Goal: Transaction & Acquisition: Book appointment/travel/reservation

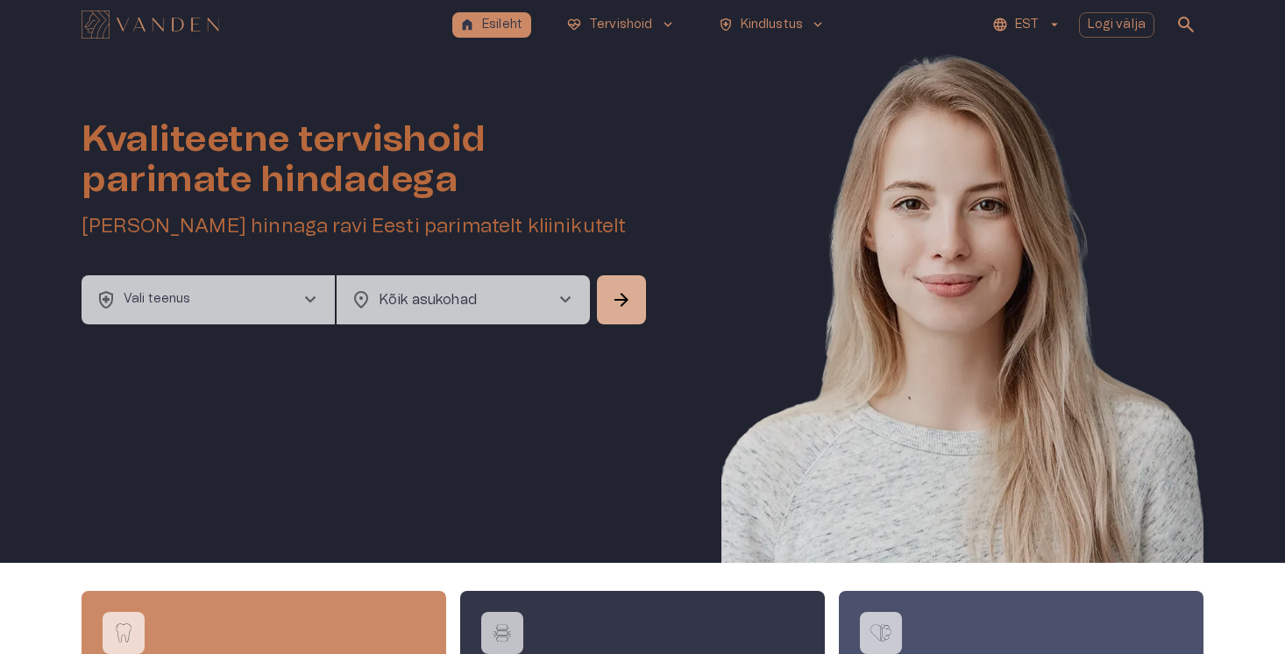
click at [277, 279] on button "health_and_safety Vali teenus chevron_right" at bounding box center [208, 299] width 253 height 49
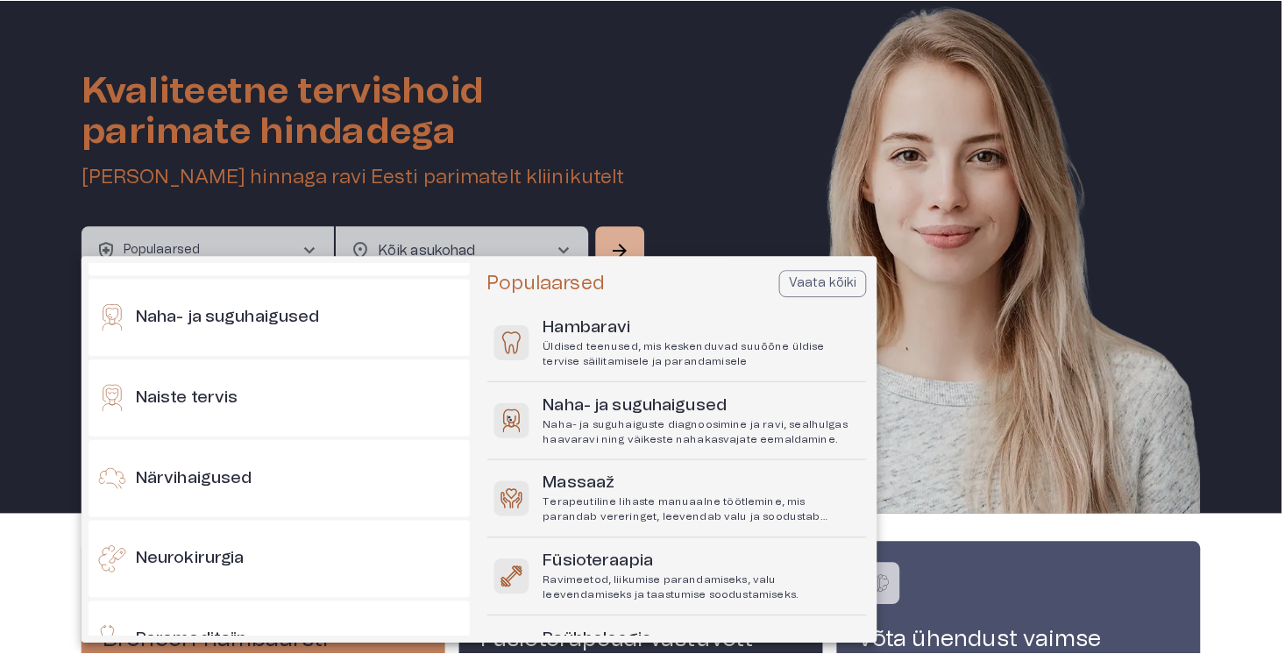
scroll to position [906, 0]
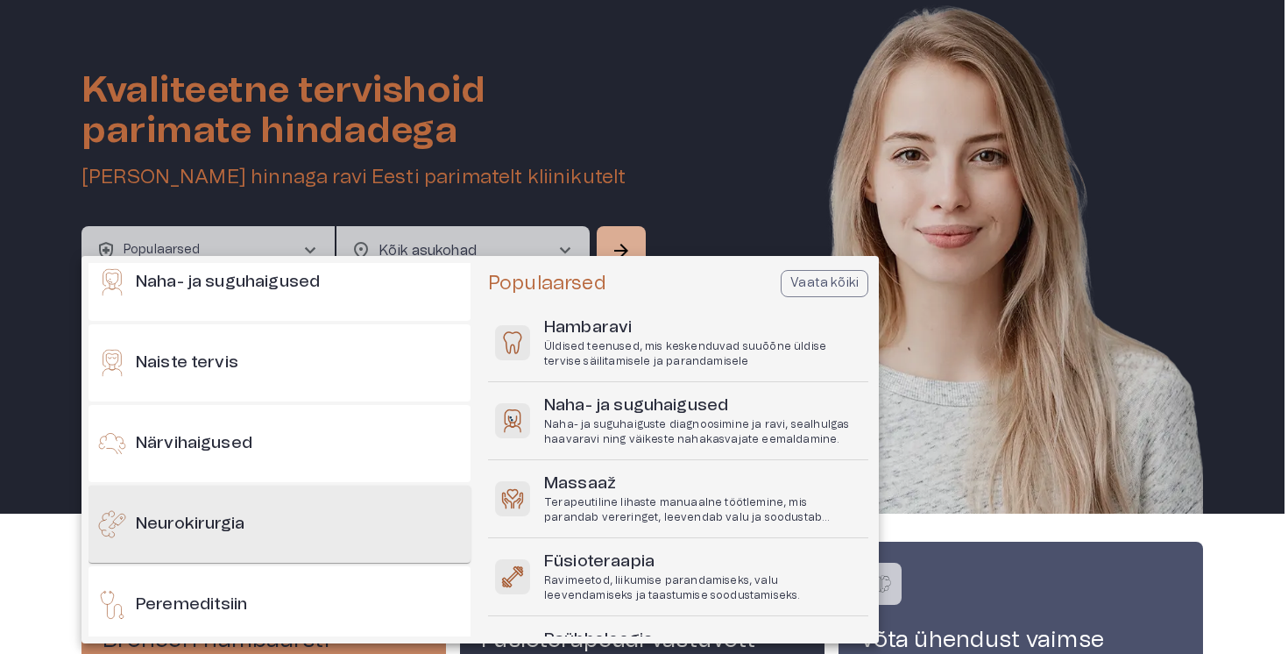
click at [239, 515] on h6 "Neurokirurgia" at bounding box center [190, 525] width 109 height 24
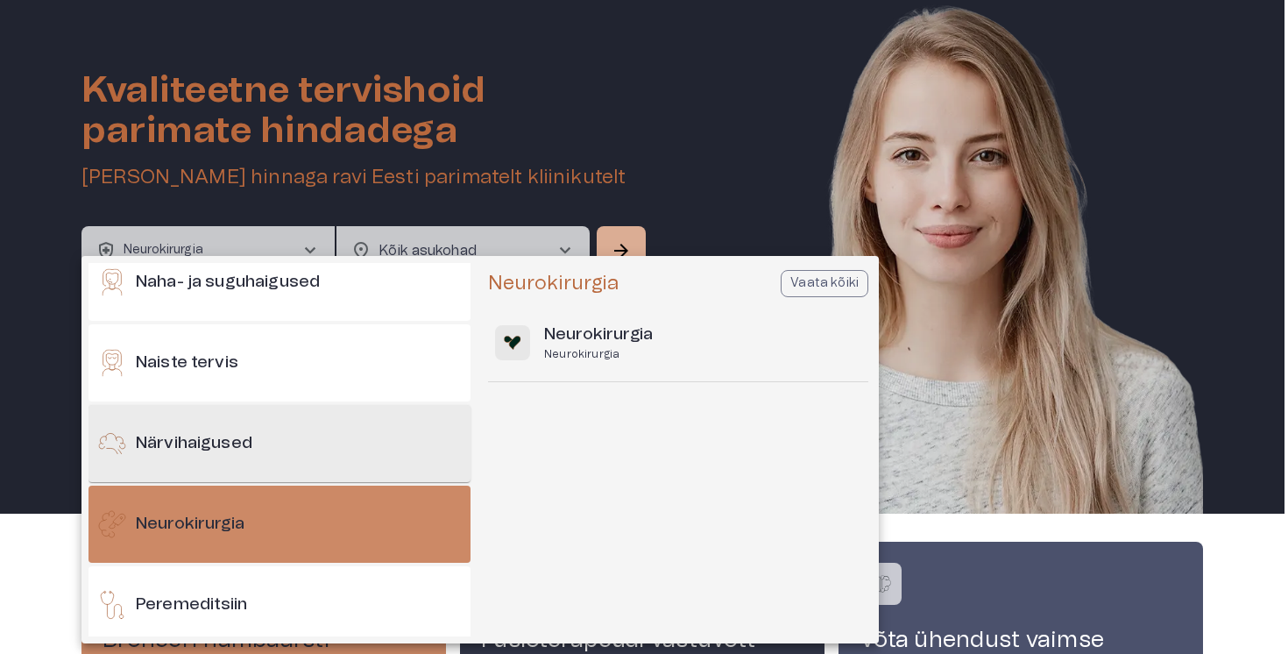
click at [229, 448] on h6 "Närvihaigused" at bounding box center [194, 444] width 117 height 24
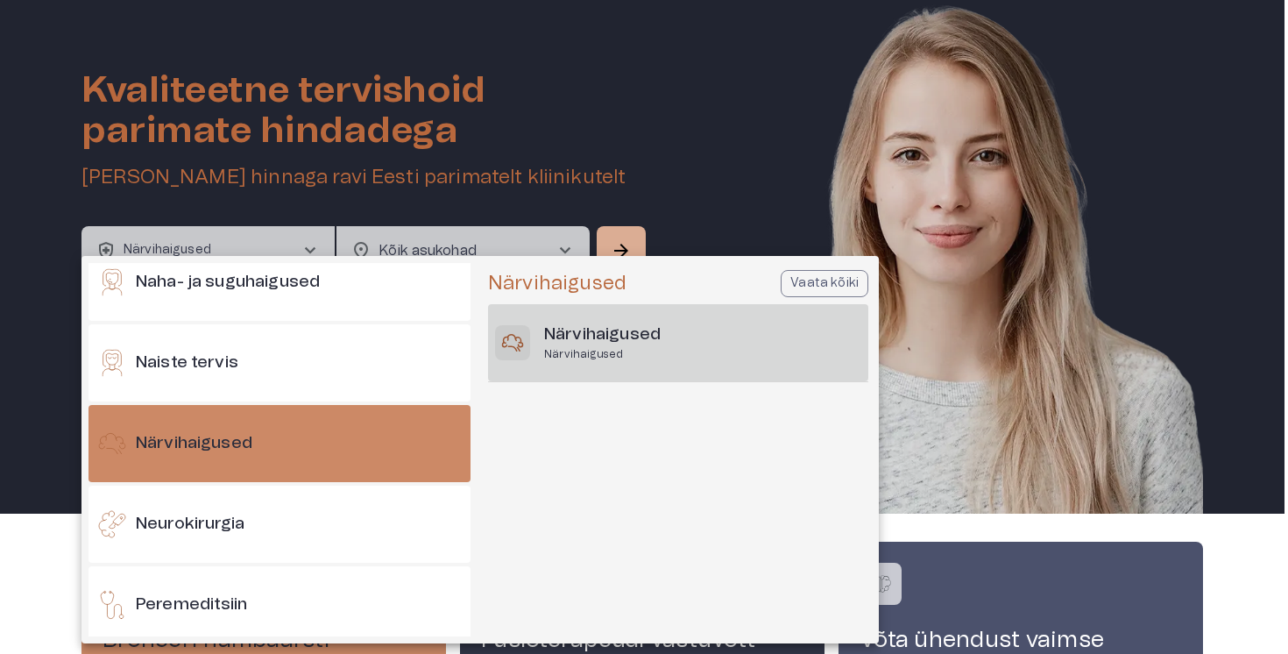
click at [640, 344] on h6 "Närvihaigused" at bounding box center [602, 335] width 117 height 24
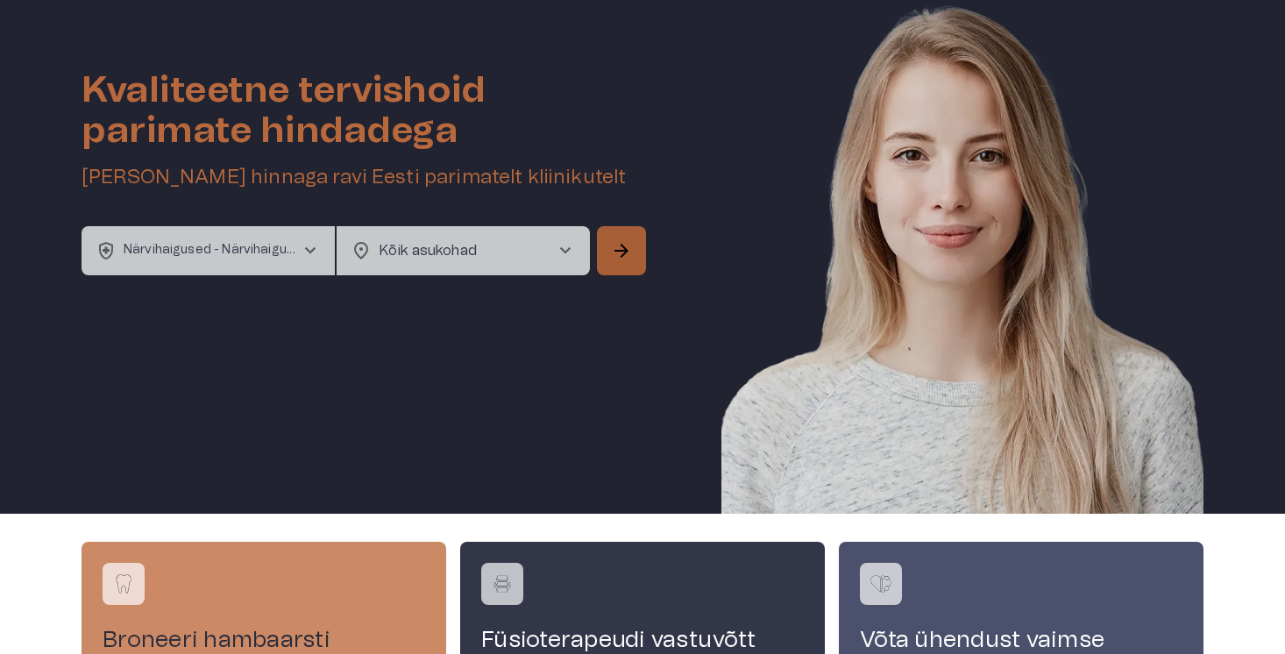
click at [615, 255] on span "arrow_forward" at bounding box center [621, 250] width 21 height 21
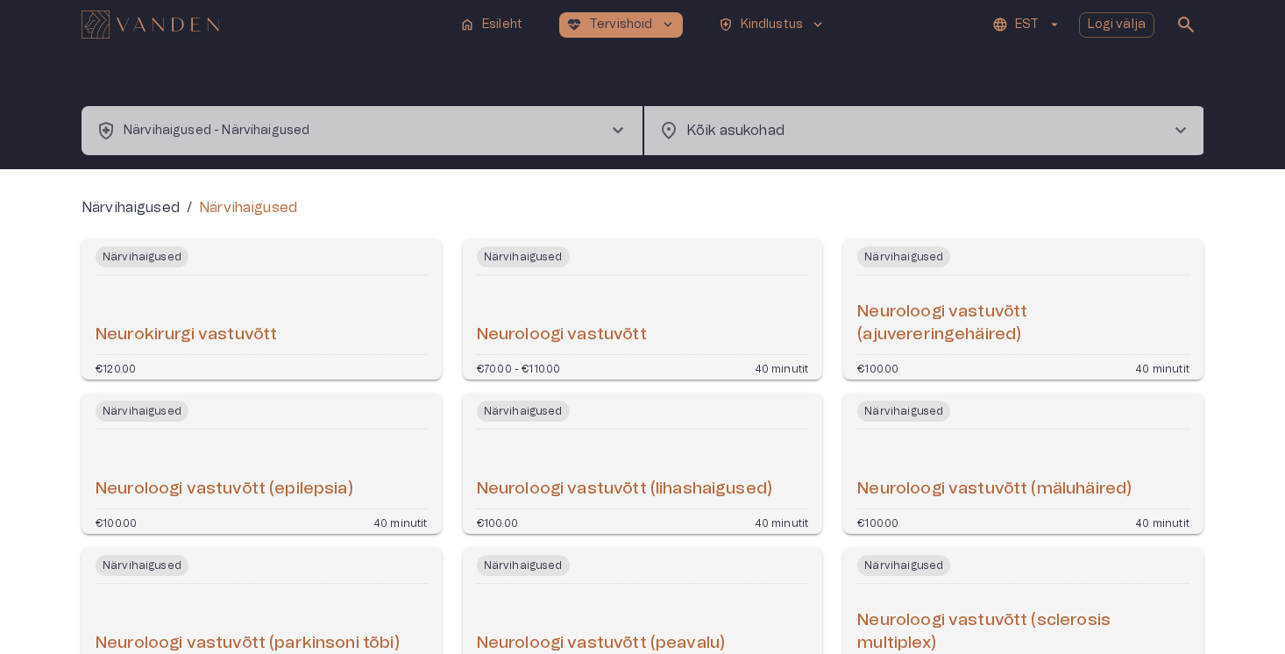
click at [536, 305] on div "Neuroloogi vastuvõtt" at bounding box center [643, 314] width 332 height 65
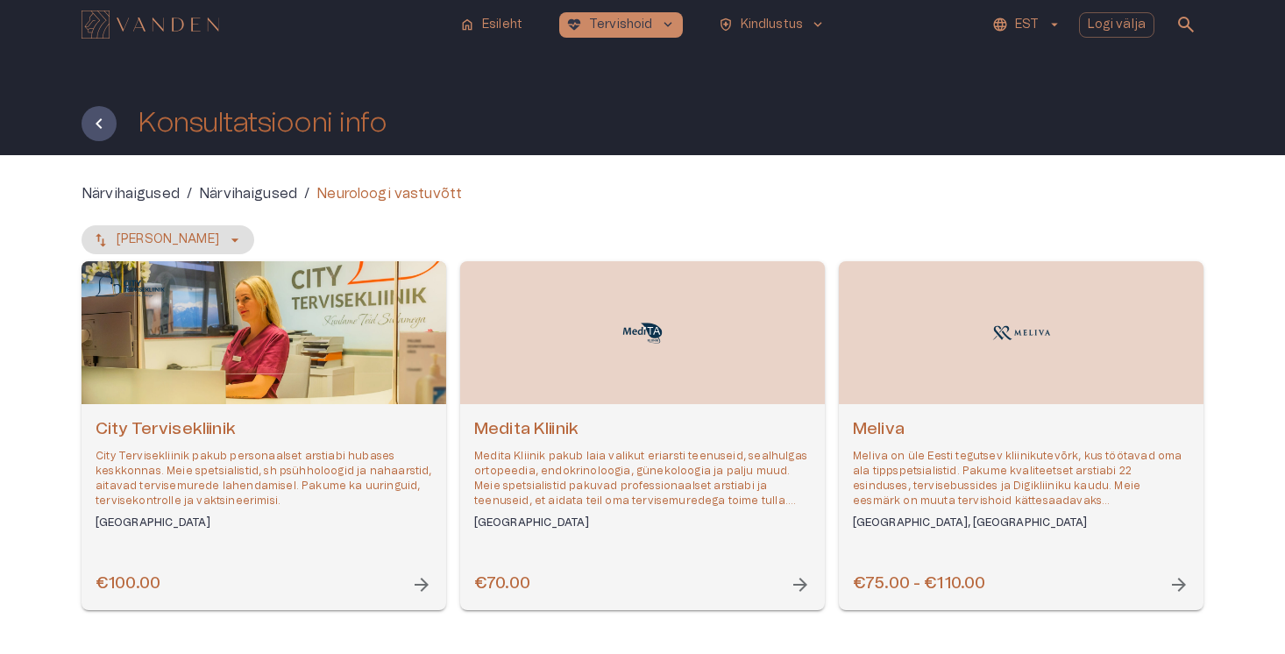
click at [536, 305] on div "Open selected supplier available booking dates" at bounding box center [642, 332] width 365 height 143
click at [252, 290] on div "Open selected supplier available booking dates" at bounding box center [264, 332] width 365 height 143
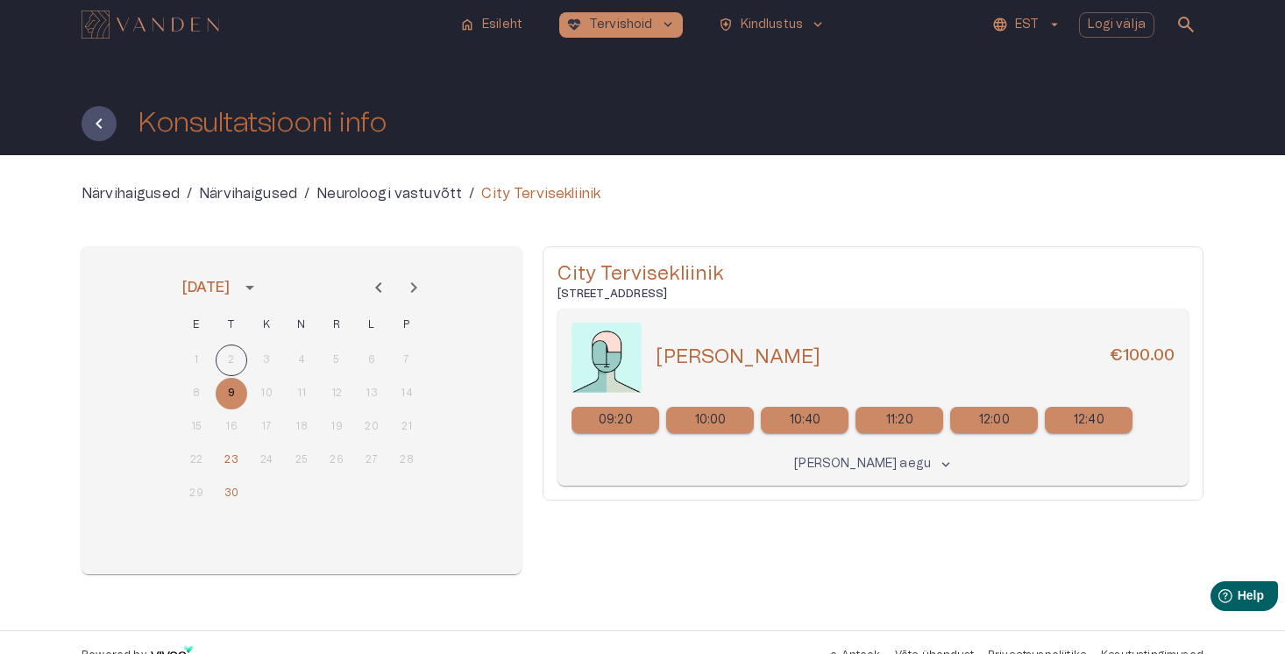
click at [419, 295] on icon "Next month" at bounding box center [413, 287] width 21 height 21
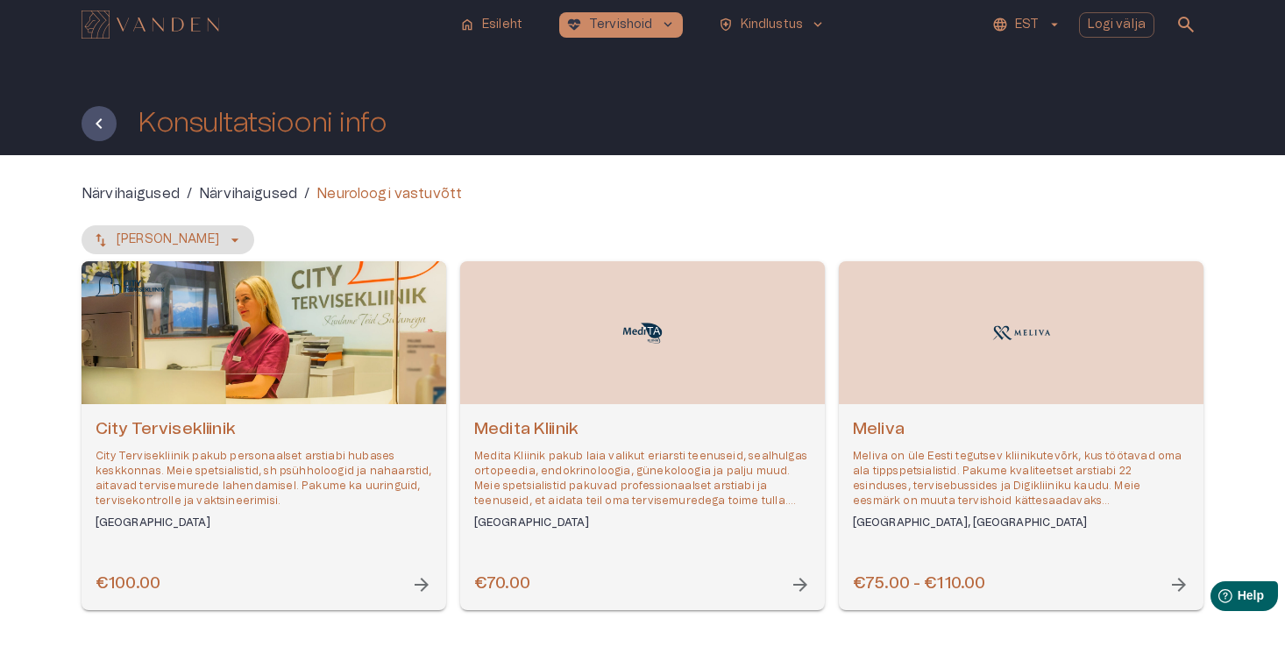
click at [921, 399] on div "Open selected supplier available booking dates" at bounding box center [1021, 332] width 365 height 143
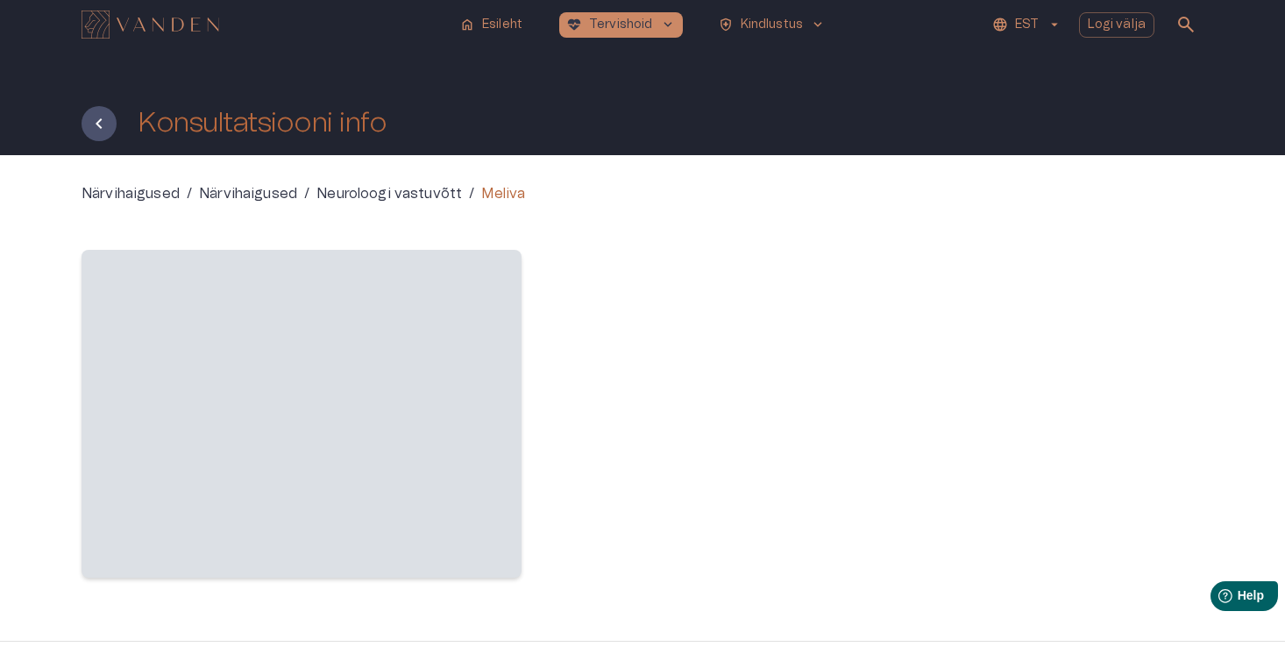
scroll to position [26, 0]
